Goal: Use online tool/utility: Utilize a website feature to perform a specific function

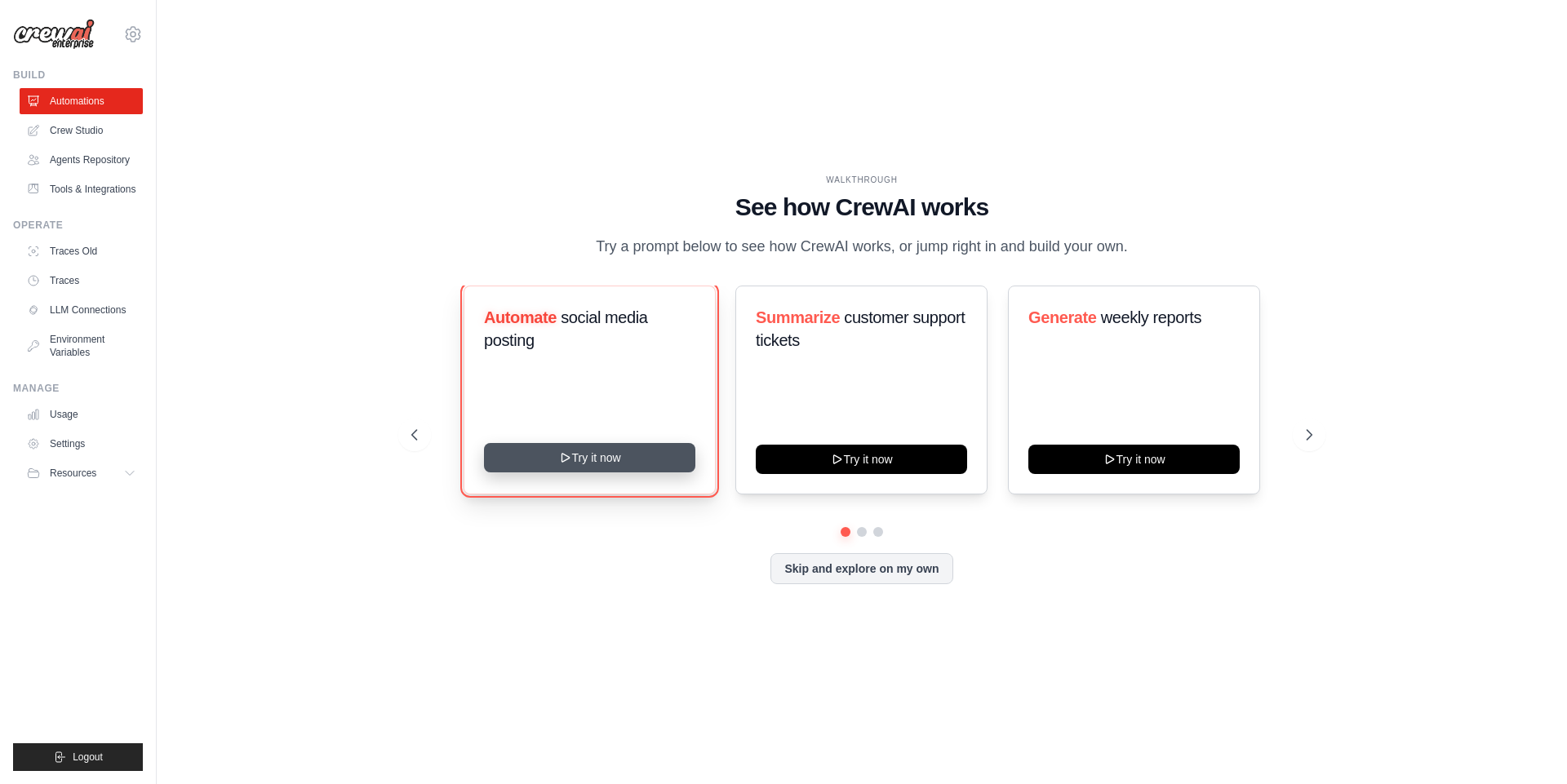
click at [618, 459] on button "Try it now" at bounding box center [590, 457] width 211 height 29
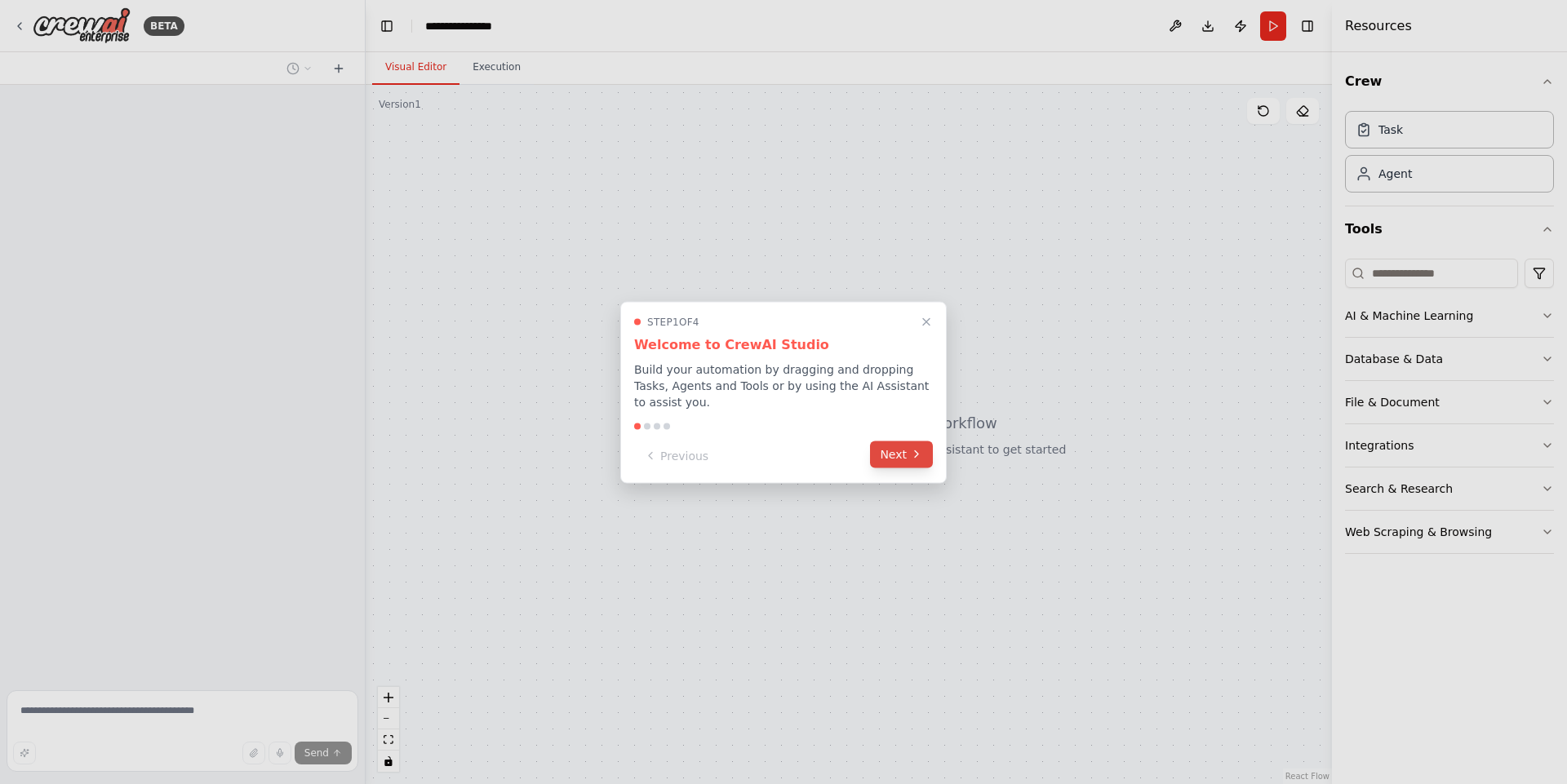
click at [909, 448] on button "Next" at bounding box center [901, 454] width 63 height 27
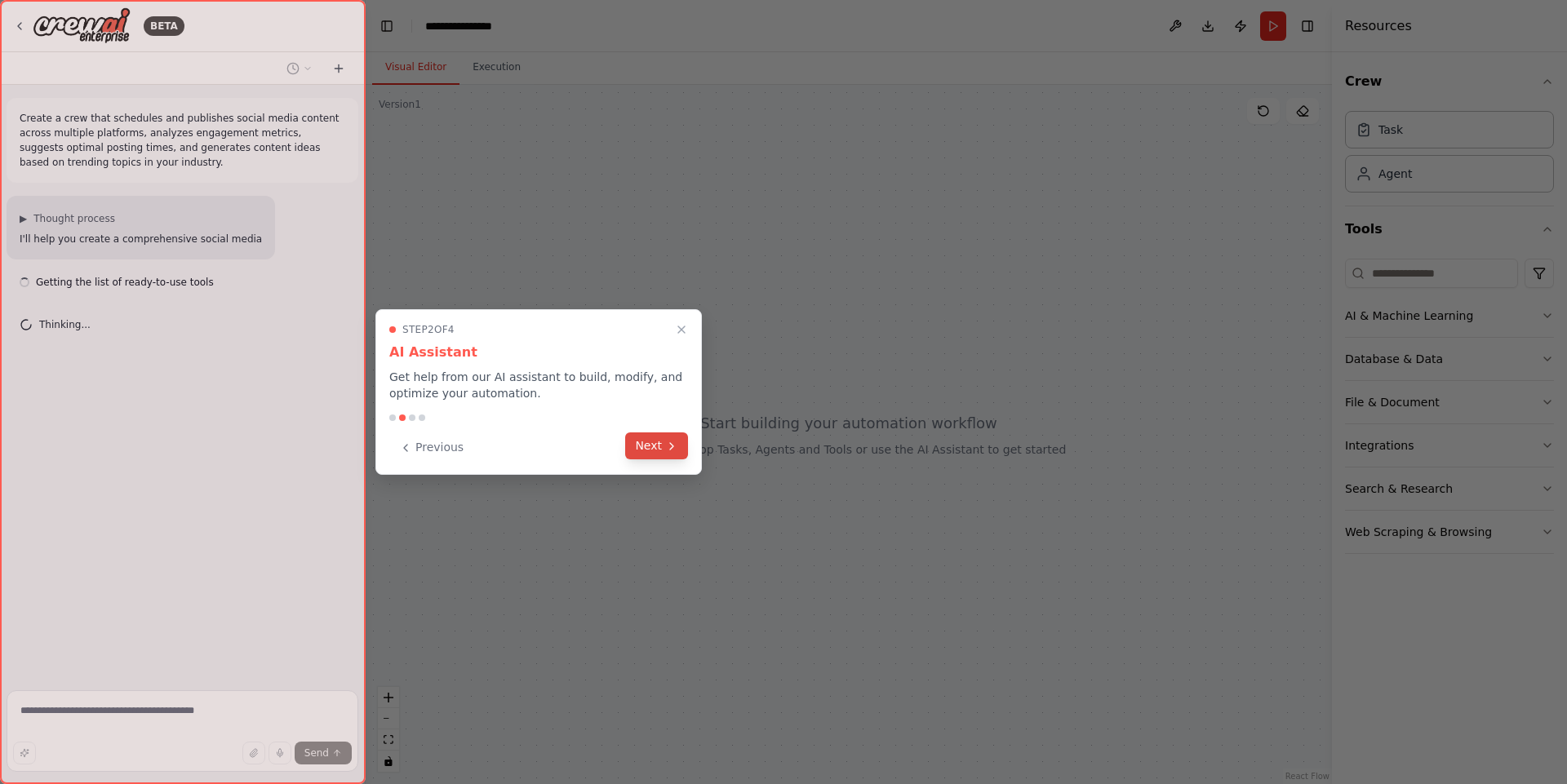
click at [666, 441] on icon at bounding box center [671, 446] width 13 height 13
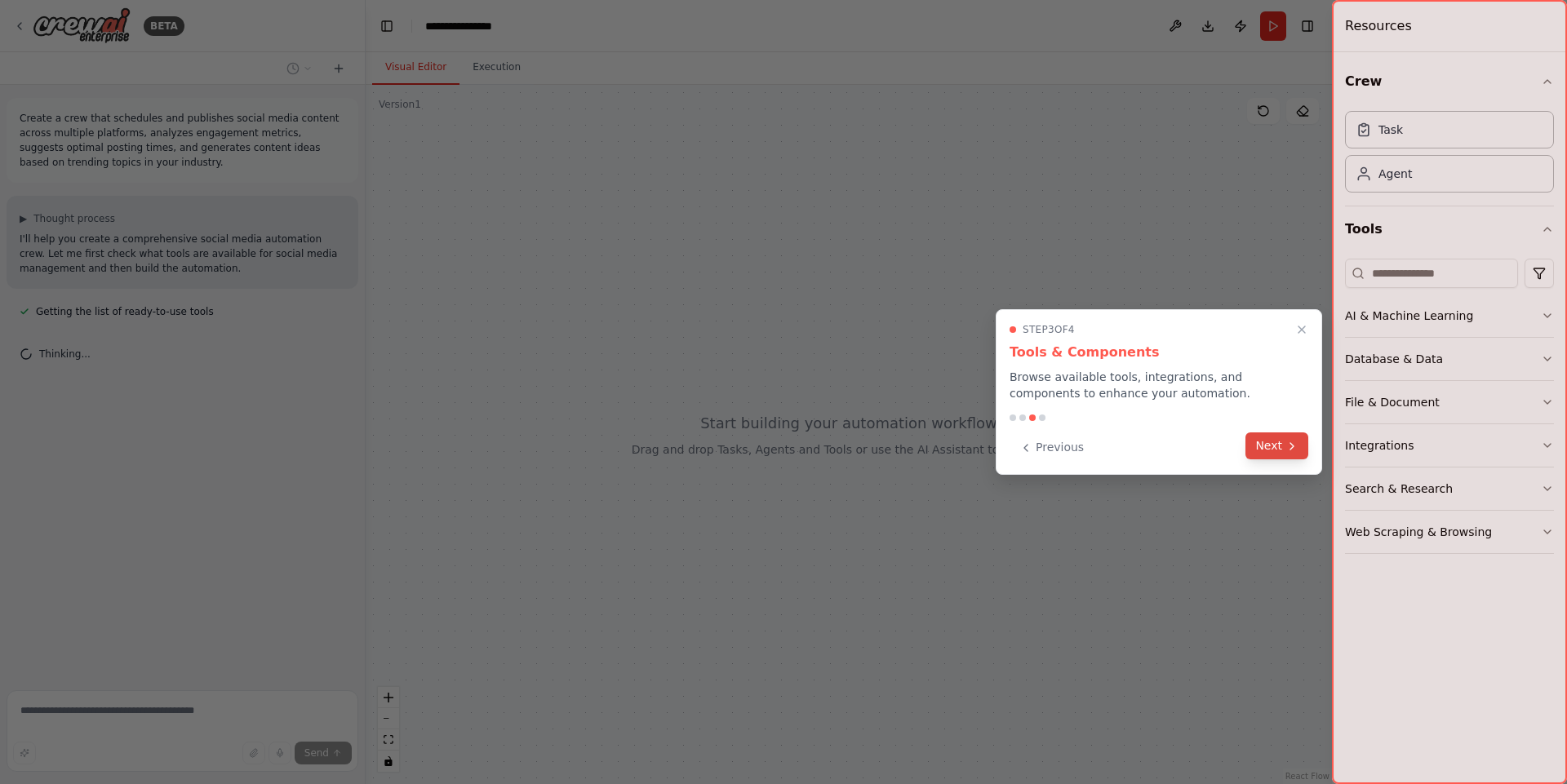
click at [1273, 443] on button "Next" at bounding box center [1276, 445] width 63 height 27
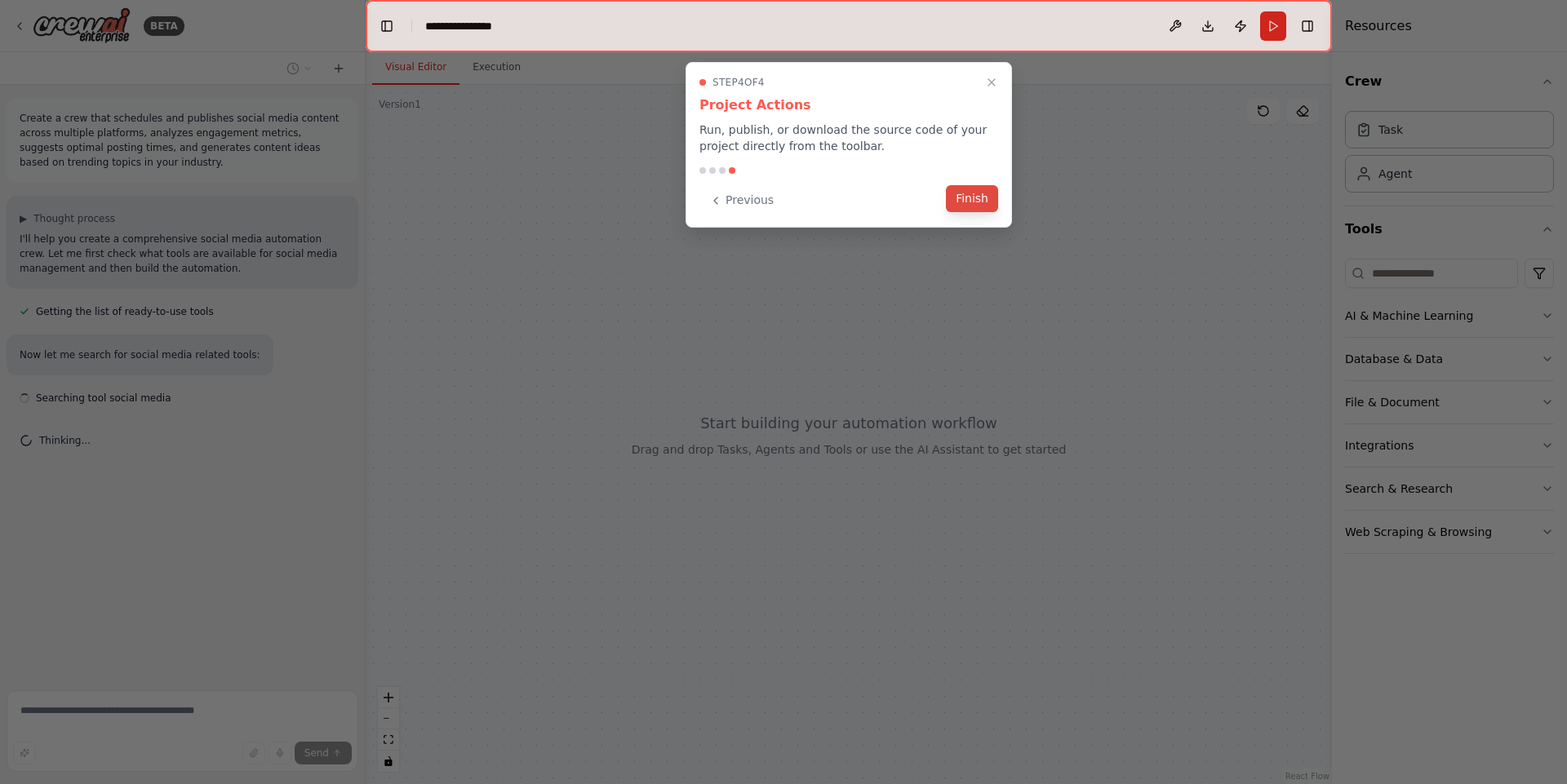
click at [983, 205] on button "Finish" at bounding box center [971, 198] width 52 height 27
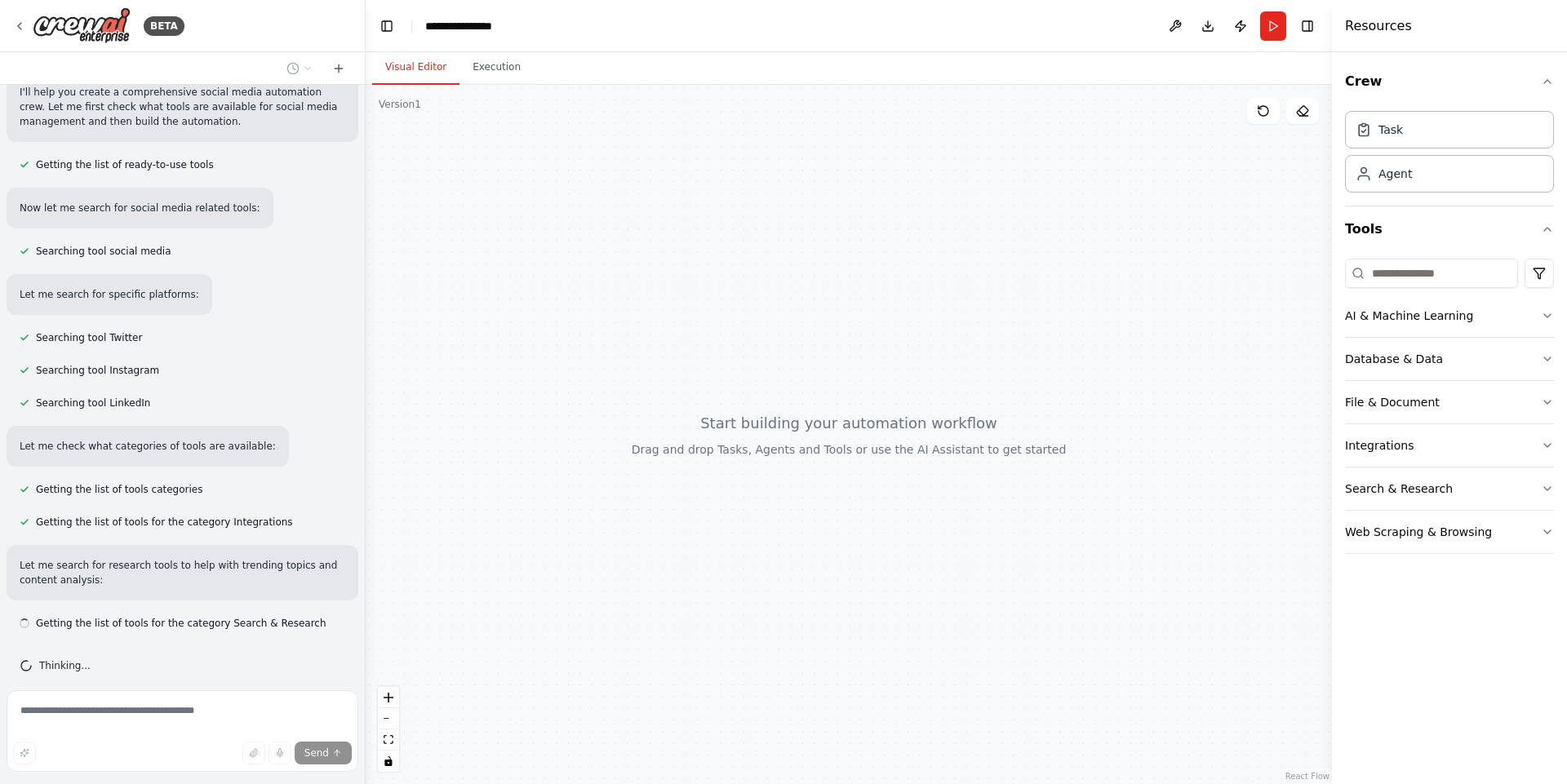
scroll to position [162, 0]
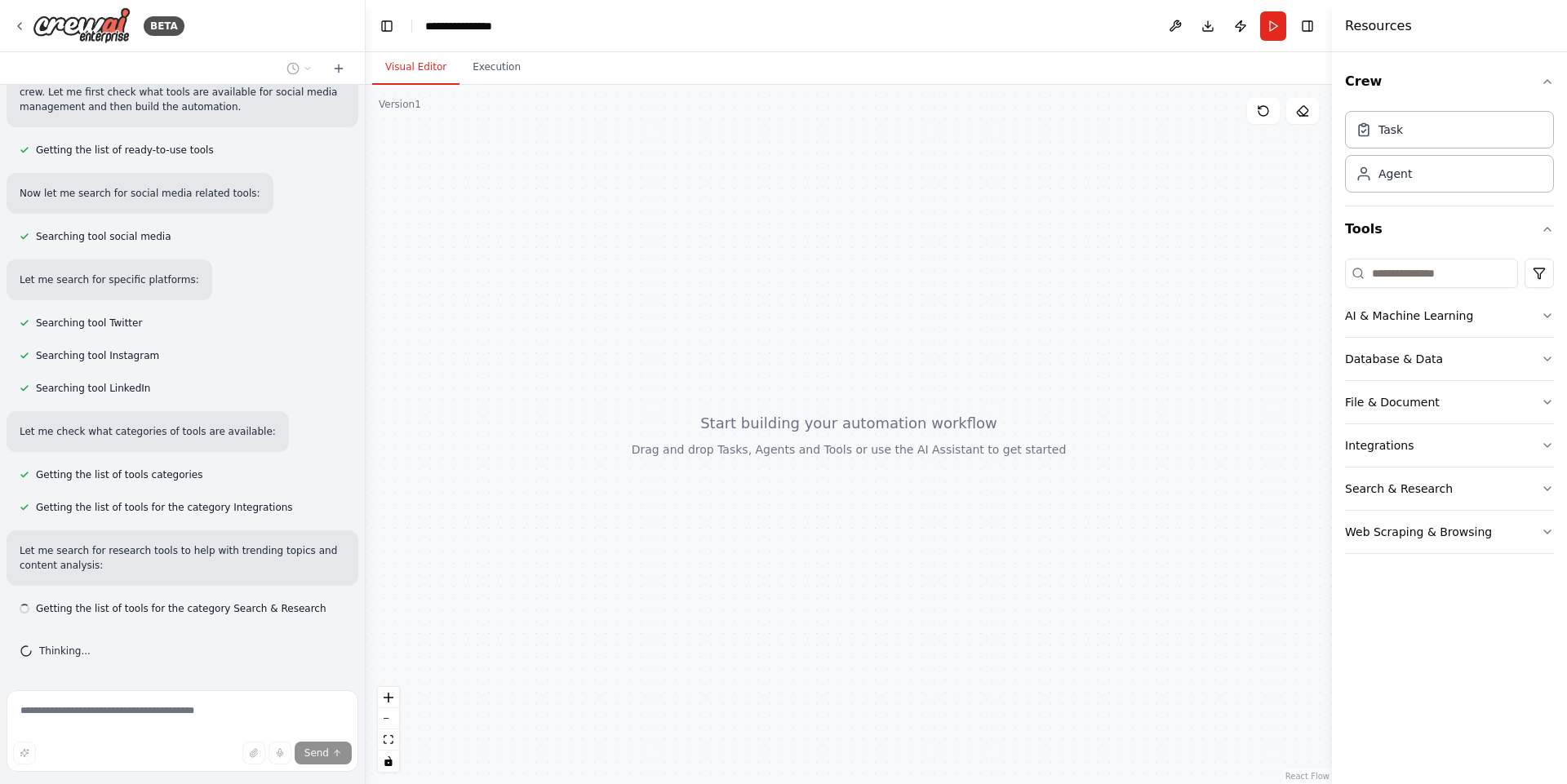
drag, startPoint x: 704, startPoint y: 399, endPoint x: 840, endPoint y: 277, distance: 182.7
click at [821, 283] on div at bounding box center [849, 434] width 967 height 699
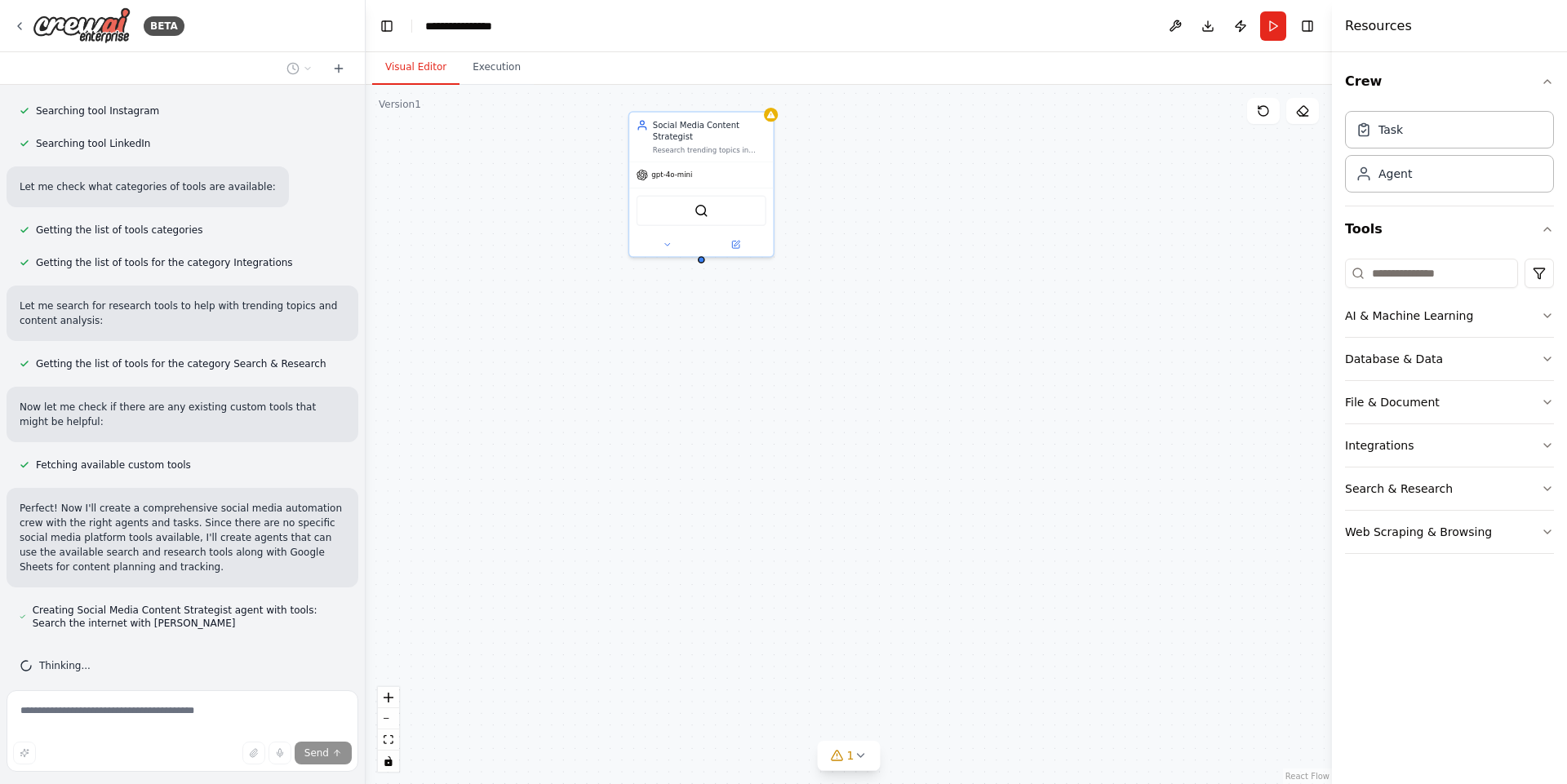
scroll to position [421, 0]
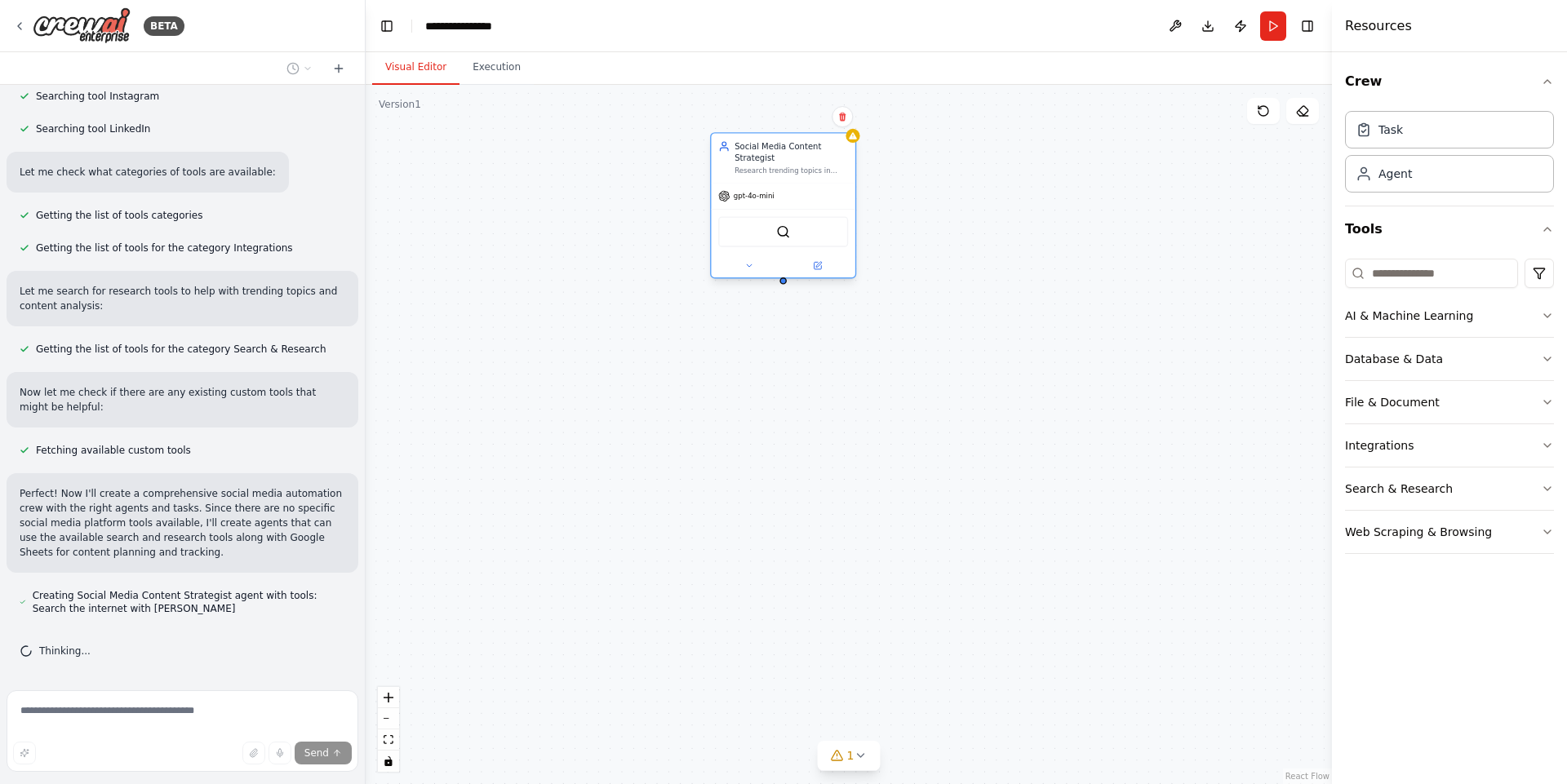
drag, startPoint x: 729, startPoint y: 136, endPoint x: 810, endPoint y: 160, distance: 84.5
click at [810, 160] on div "Social Media Content Strategist" at bounding box center [791, 151] width 114 height 24
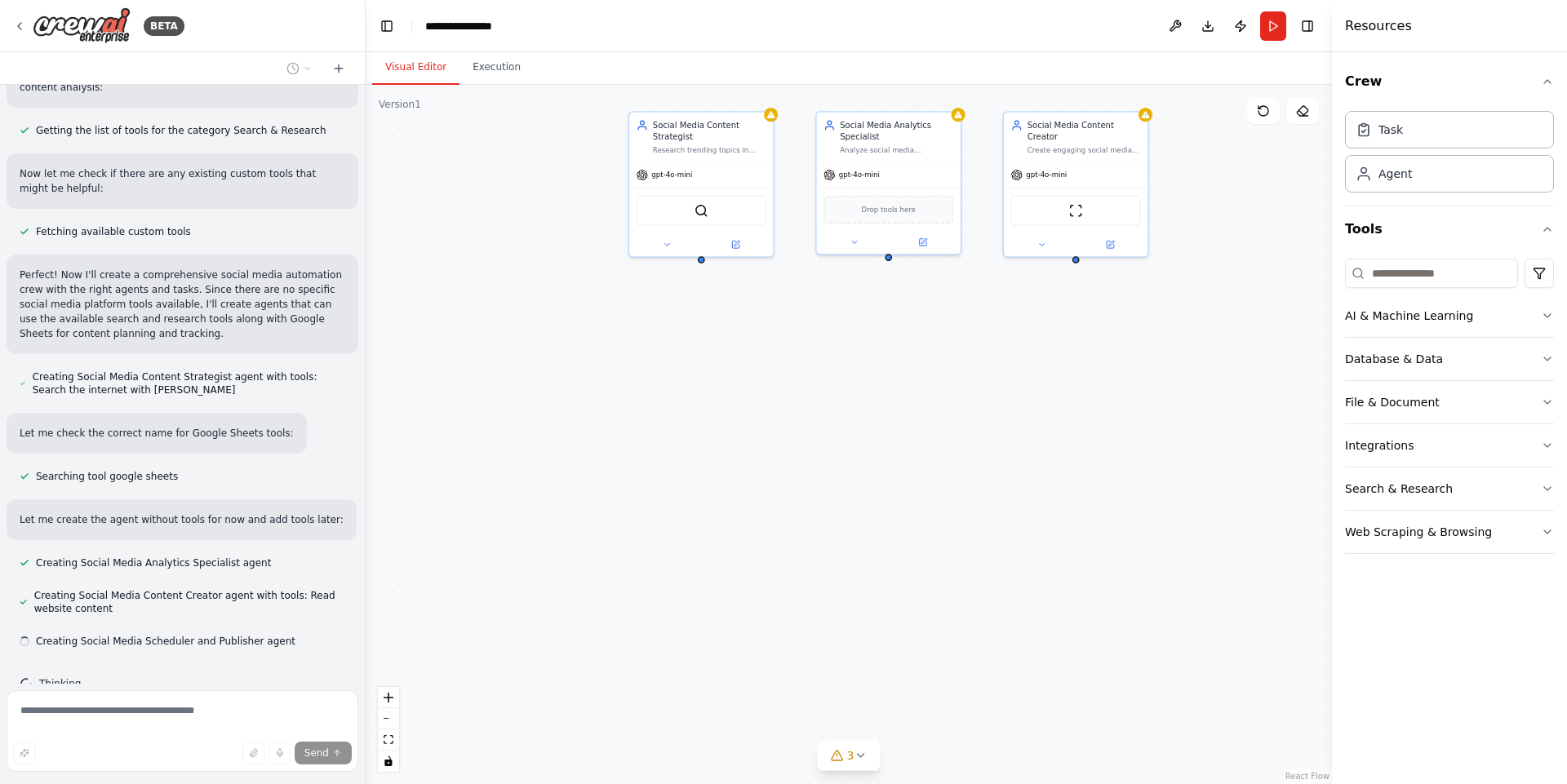
scroll to position [672, 0]
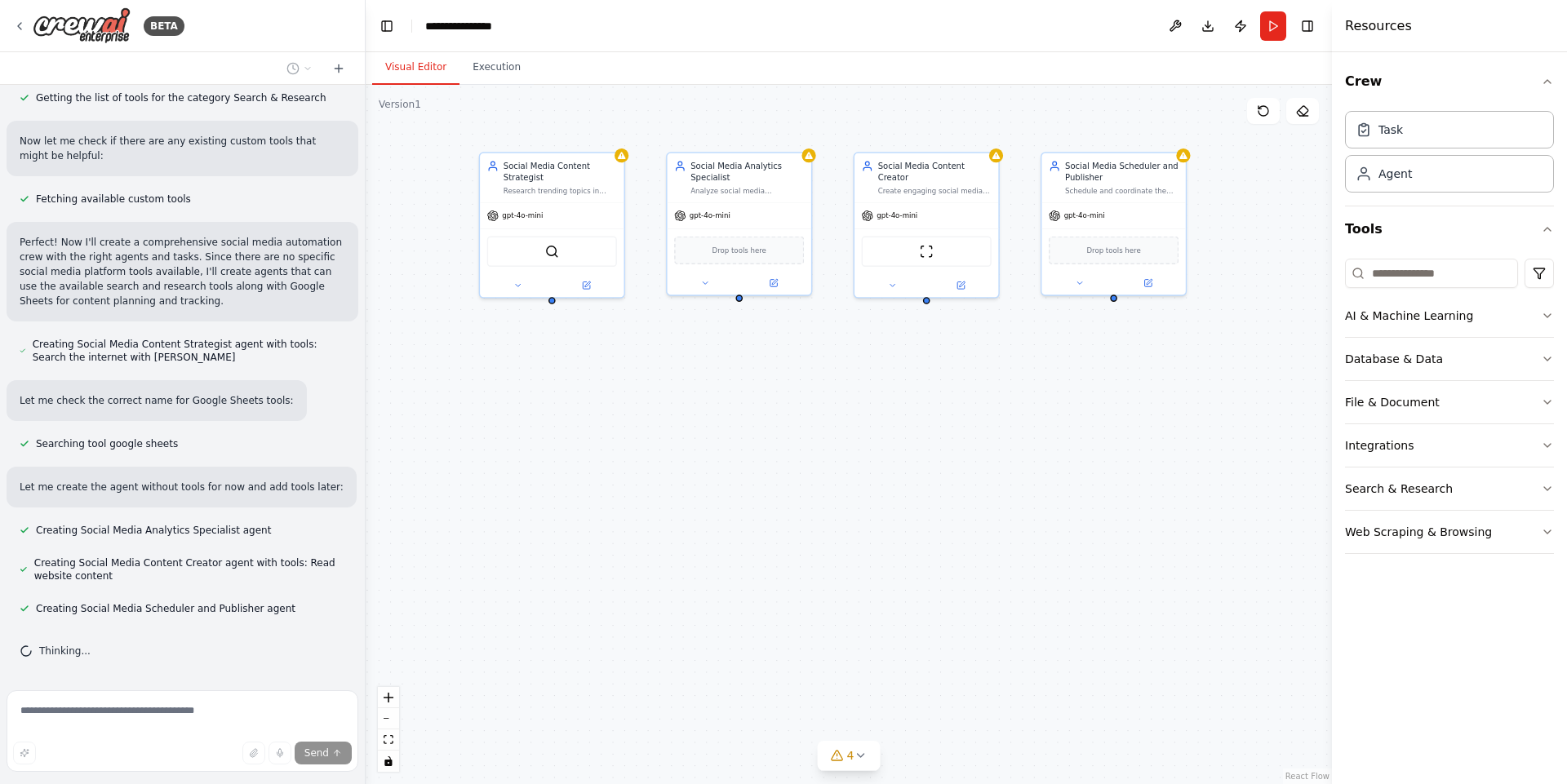
drag, startPoint x: 1171, startPoint y: 123, endPoint x: 1022, endPoint y: 164, distance: 154.5
click at [1022, 164] on div "Social Media Content Strategist Research trending topics in {industry} and gene…" at bounding box center [849, 434] width 967 height 699
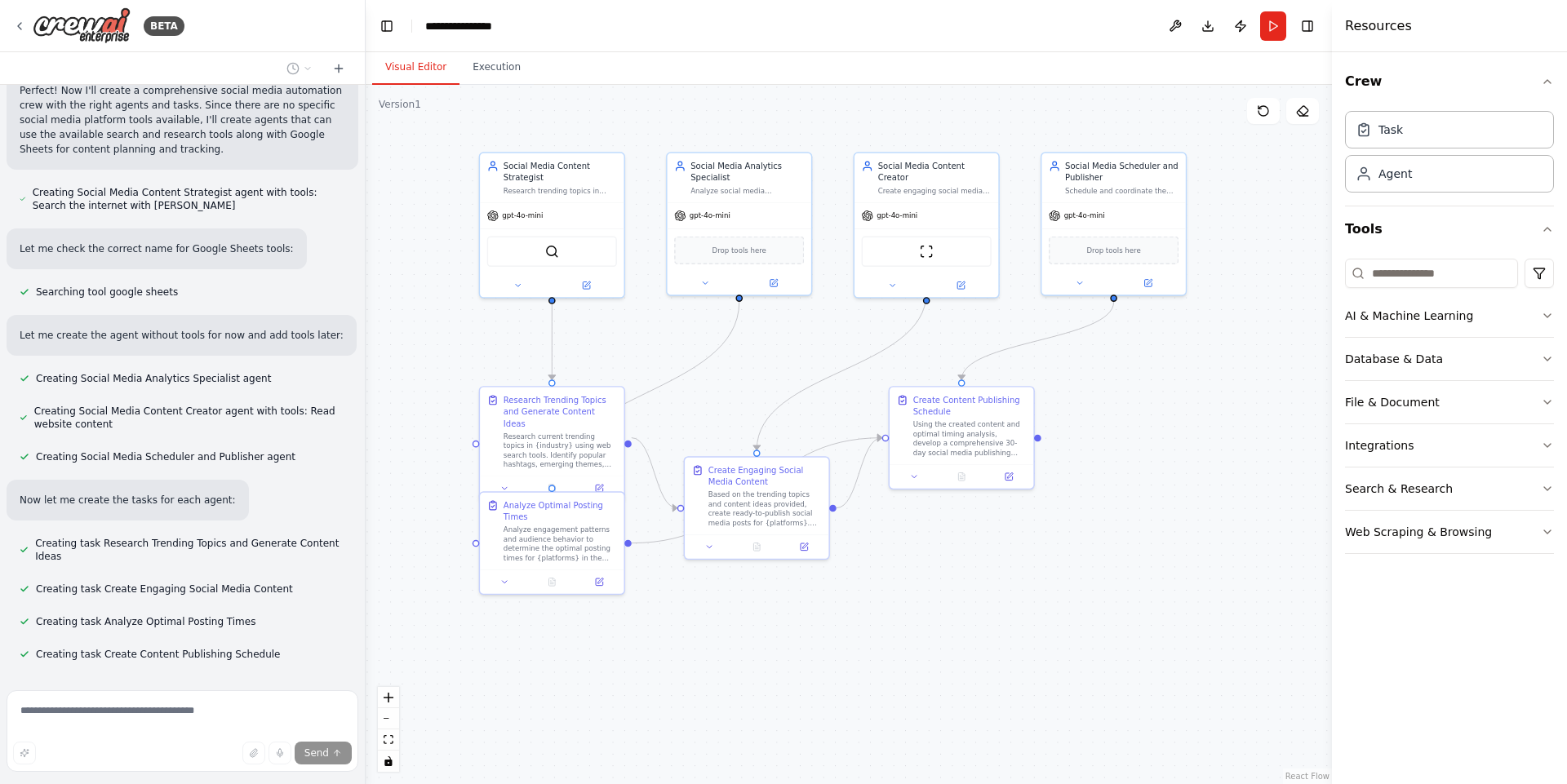
scroll to position [856, 0]
